Goal: Task Accomplishment & Management: Complete application form

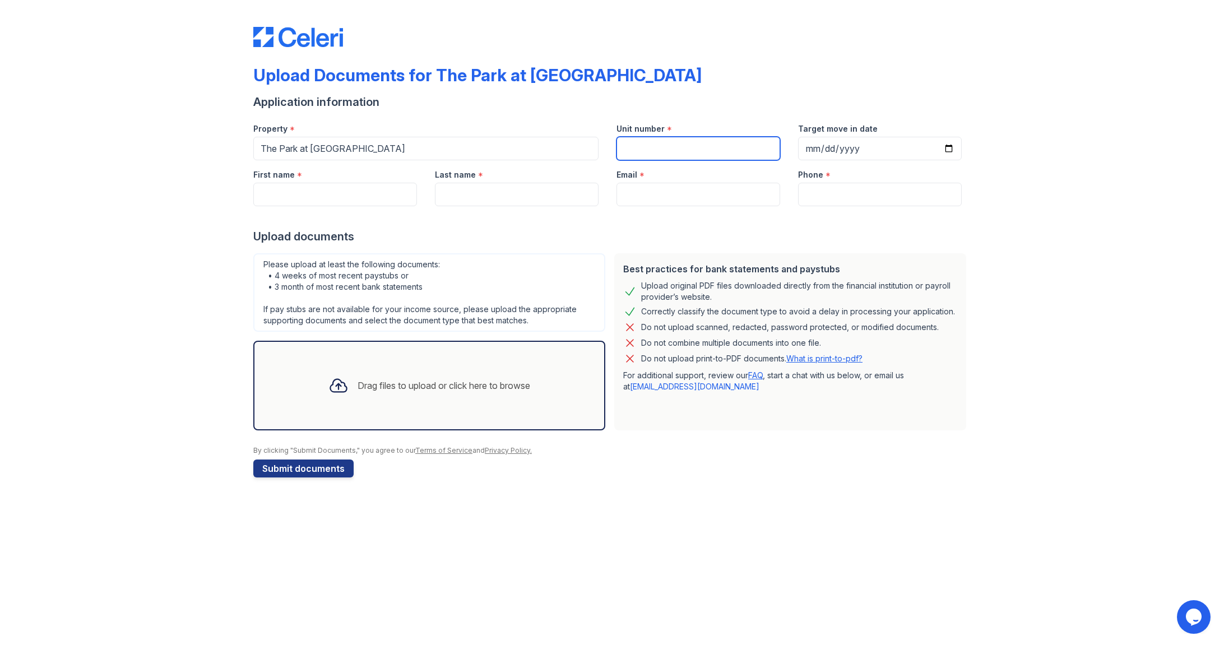
click at [641, 144] on input "Unit number" at bounding box center [698, 149] width 164 height 24
click at [733, 151] on input "Unit number" at bounding box center [698, 149] width 164 height 24
type input "411"
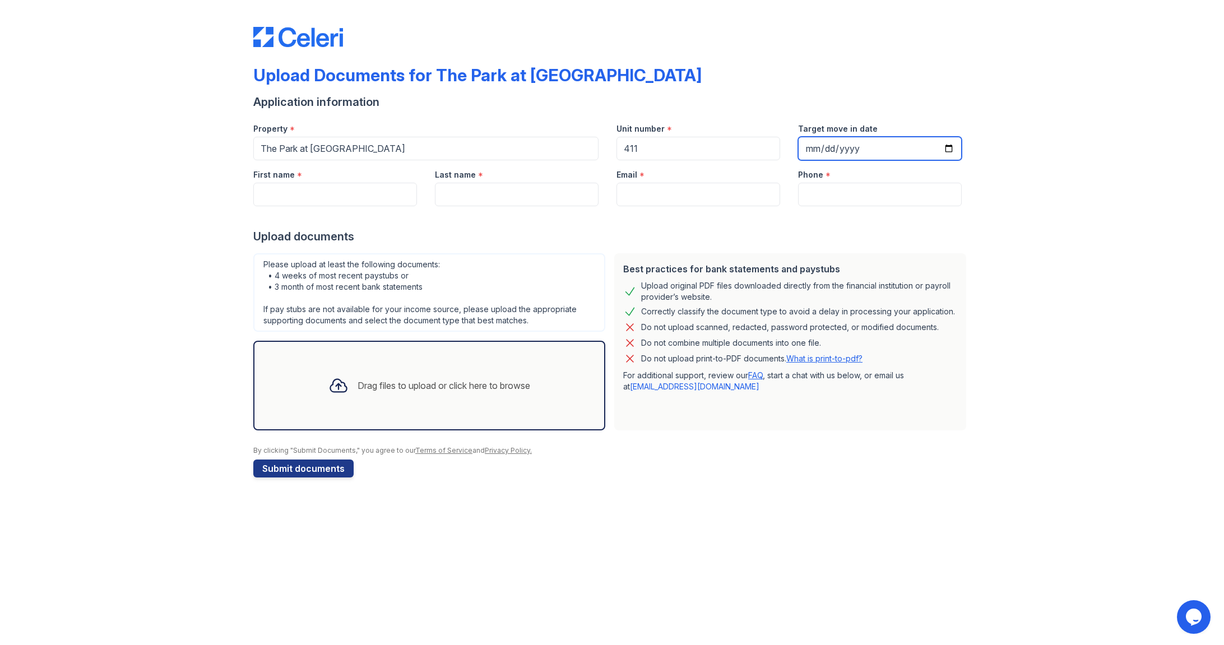
click at [929, 147] on input "Target move in date" at bounding box center [880, 149] width 164 height 24
click at [943, 151] on input "Target move in date" at bounding box center [880, 149] width 164 height 24
type input "[DATE]"
click at [356, 194] on input "First name" at bounding box center [335, 195] width 164 height 24
type input "Tanaa"
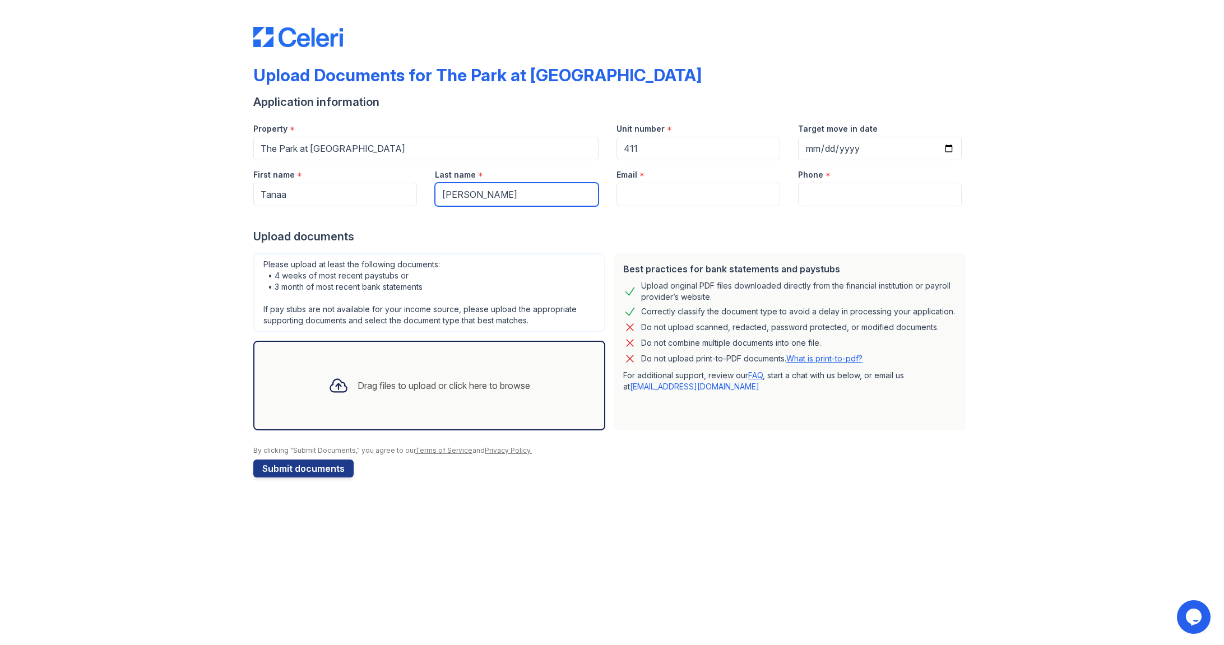
type input "[PERSON_NAME]"
type input "[EMAIL_ADDRESS][DOMAIN_NAME]"
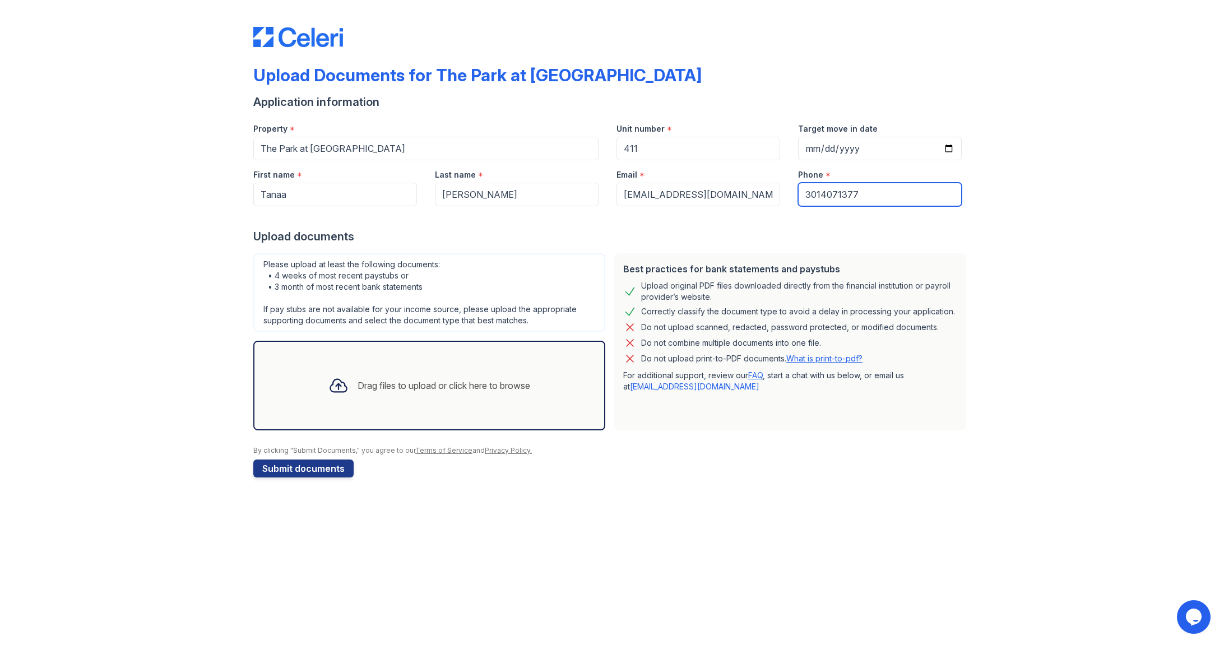
drag, startPoint x: 871, startPoint y: 194, endPoint x: 681, endPoint y: 202, distance: 189.5
click at [798, 202] on input "3014071377" at bounding box center [880, 195] width 164 height 24
type input "[PHONE_NUMBER]"
click at [365, 384] on div "Drag files to upload or click here to browse" at bounding box center [443, 385] width 173 height 13
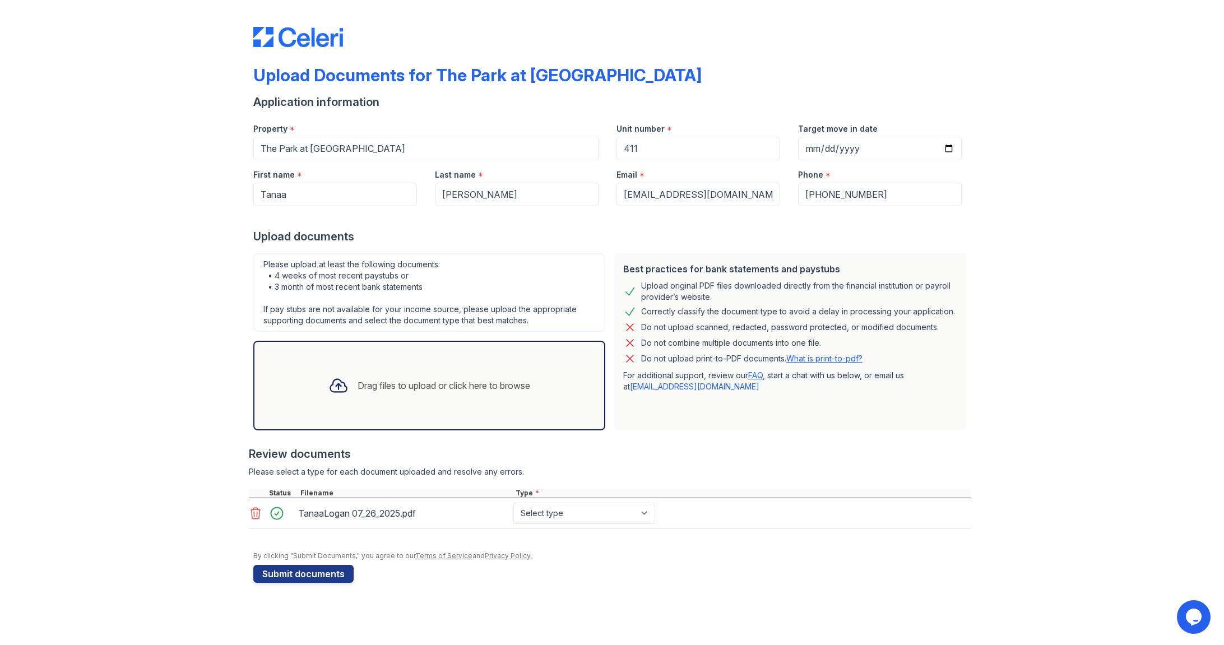
click at [500, 369] on div "Drag files to upload or click here to browse" at bounding box center [429, 385] width 220 height 38
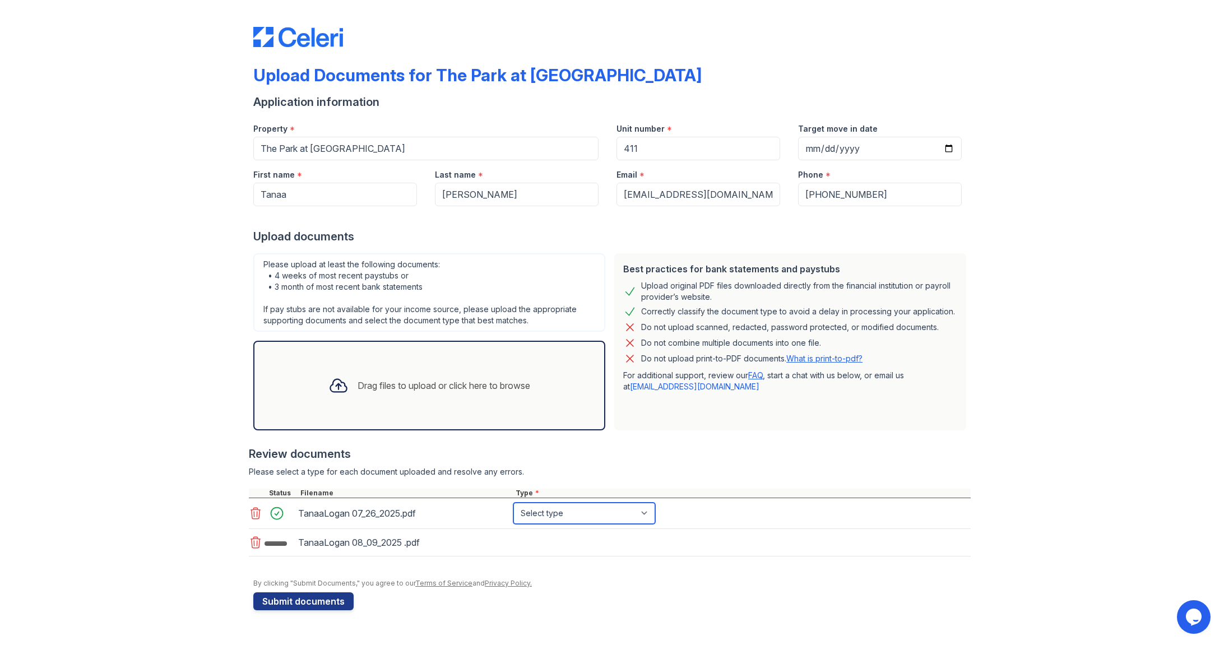
click at [513, 503] on select "Select type Paystub Bank Statement Offer Letter Tax Documents Benefit Award Let…" at bounding box center [584, 513] width 142 height 21
select select "paystub"
click option "Paystub" at bounding box center [0, 0] width 0 height 0
click at [513, 533] on select "Select type Paystub Bank Statement Offer Letter Tax Documents Benefit Award Let…" at bounding box center [584, 543] width 142 height 21
select select "paystub"
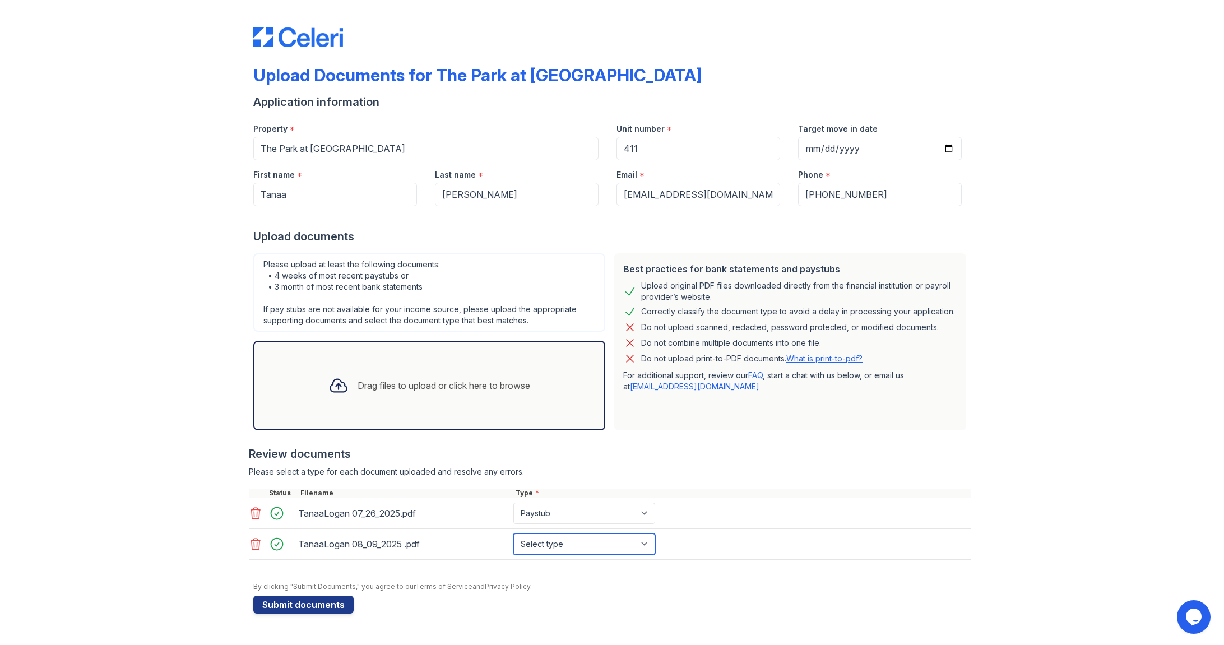
click option "Paystub" at bounding box center [0, 0] width 0 height 0
click at [327, 597] on button "Submit documents" at bounding box center [303, 605] width 100 height 18
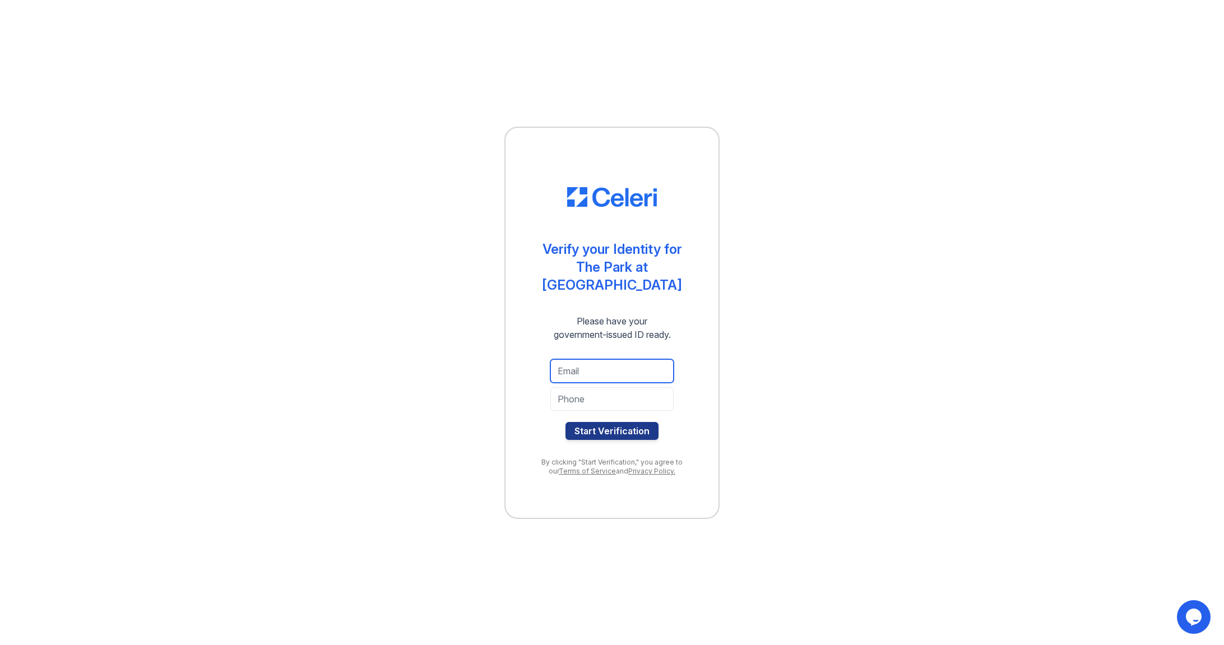
click at [626, 360] on input "email" at bounding box center [611, 371] width 123 height 24
type input "[EMAIL_ADDRESS][DOMAIN_NAME]"
type input "[PHONE_NUMBER]"
click at [644, 430] on button "Start Verification" at bounding box center [611, 431] width 93 height 18
